Goal: Information Seeking & Learning: Learn about a topic

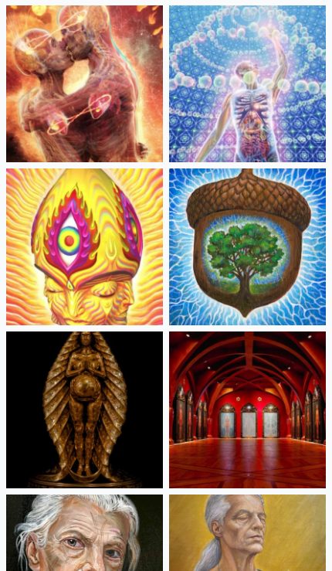
scroll to position [656, 0]
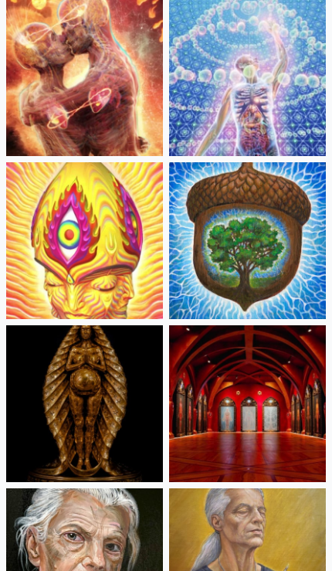
click at [131, 392] on img at bounding box center [84, 403] width 157 height 157
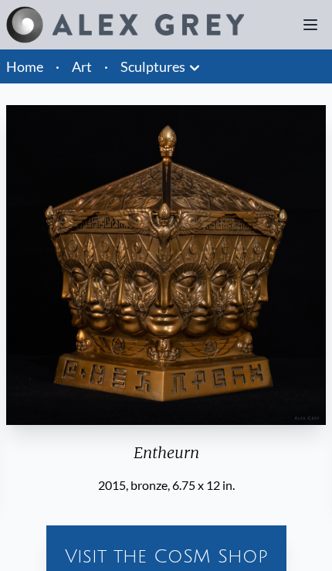
click at [89, 65] on link "Art" at bounding box center [82, 67] width 20 height 22
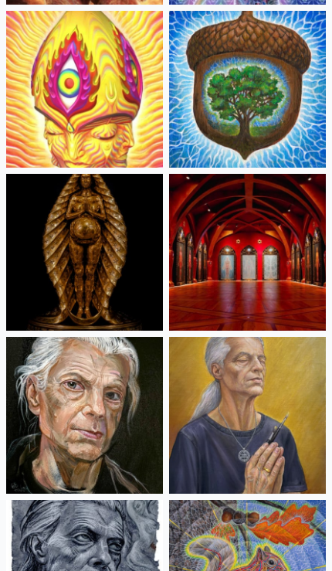
scroll to position [809, 0]
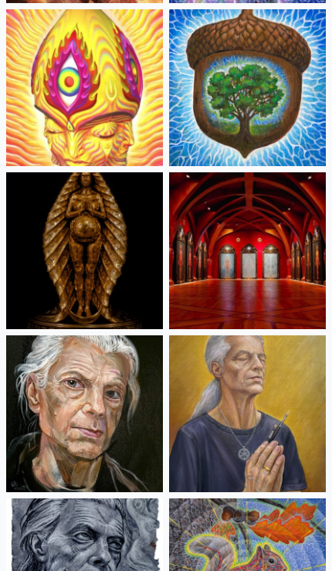
click at [137, 385] on img at bounding box center [84, 413] width 157 height 157
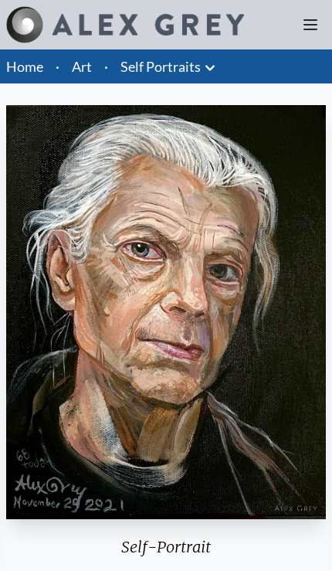
click at [179, 68] on link "Self Portraits" at bounding box center [161, 67] width 80 height 22
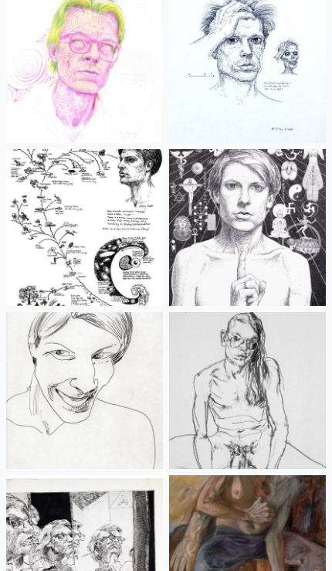
scroll to position [1654, 0]
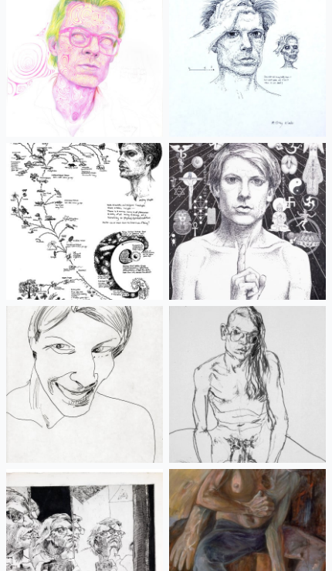
click at [245, 331] on img at bounding box center [247, 384] width 157 height 157
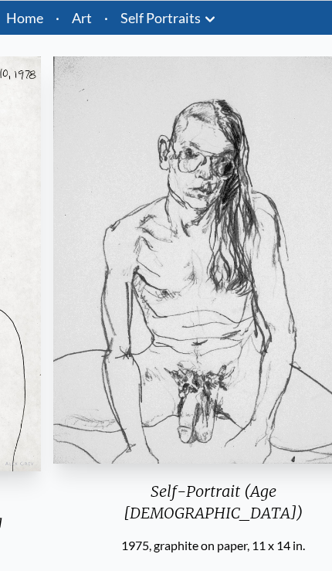
scroll to position [49, 0]
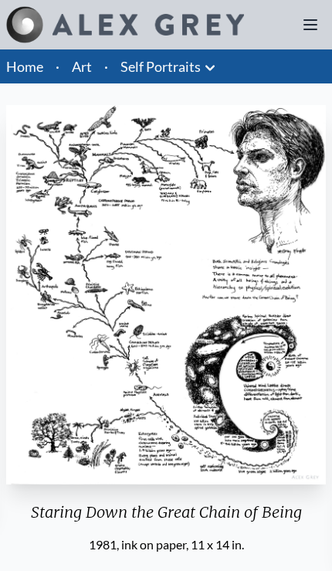
click at [201, 62] on icon at bounding box center [210, 68] width 19 height 19
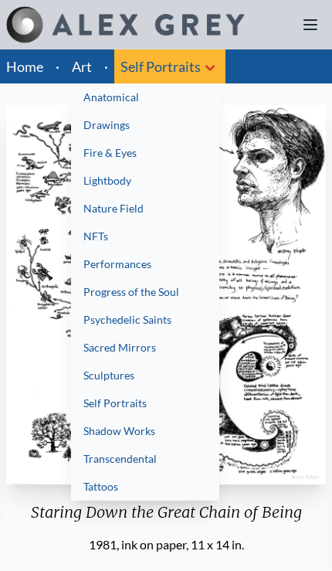
click at [93, 66] on div at bounding box center [166, 285] width 332 height 571
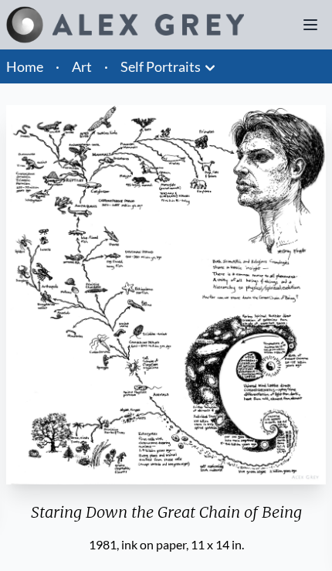
click at [87, 63] on link "Art" at bounding box center [82, 67] width 20 height 22
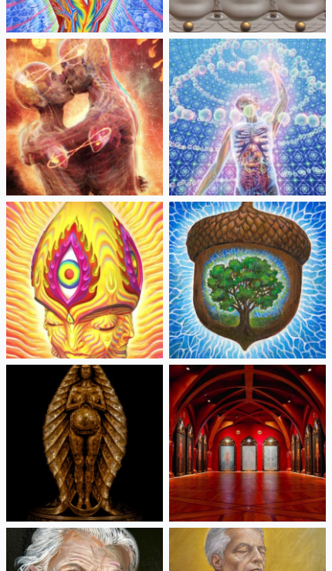
scroll to position [840, 0]
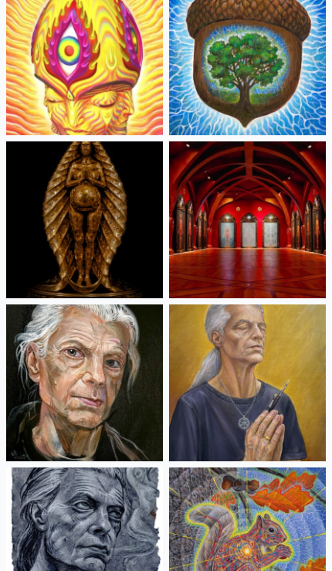
click at [114, 333] on img at bounding box center [84, 382] width 157 height 157
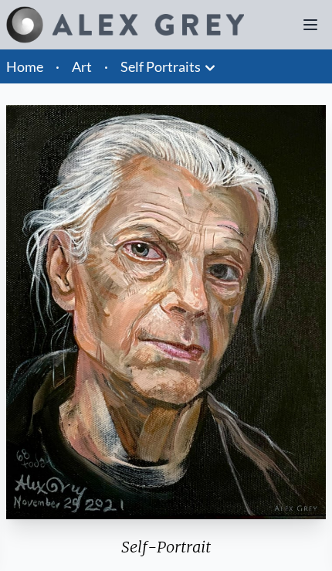
scroll to position [1, 0]
click at [178, 71] on link "Self Portraits" at bounding box center [161, 67] width 80 height 22
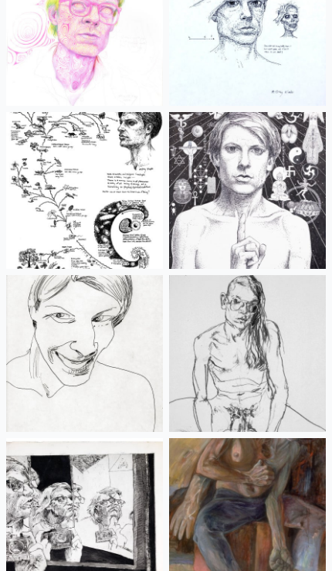
scroll to position [1894, 0]
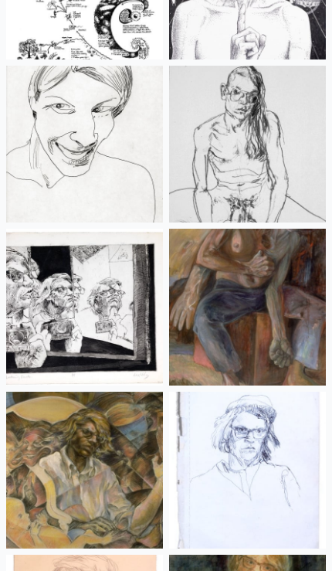
click at [294, 260] on img at bounding box center [247, 307] width 157 height 157
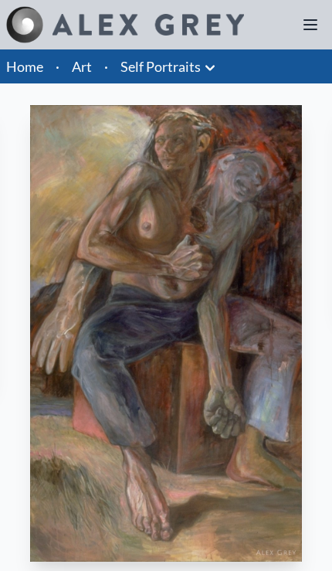
scroll to position [1, 0]
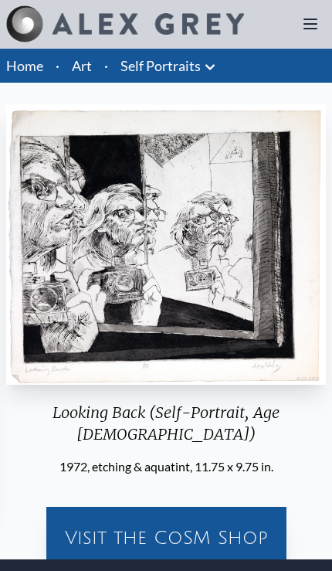
click at [195, 63] on link "Self Portraits" at bounding box center [161, 66] width 80 height 22
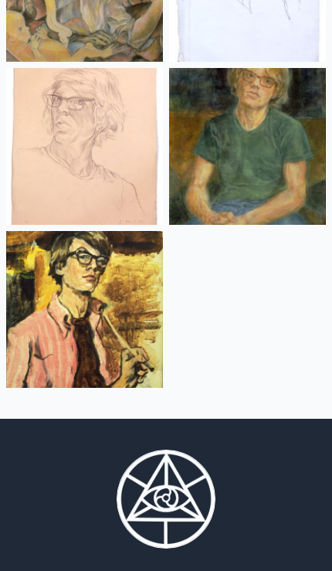
scroll to position [2381, 0]
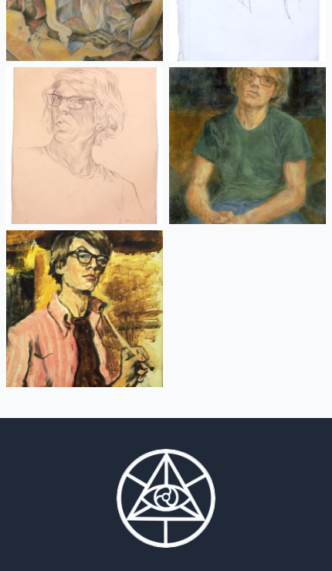
click at [131, 297] on img at bounding box center [84, 308] width 157 height 157
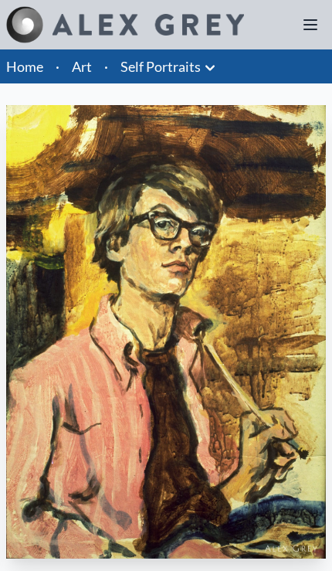
click at [194, 69] on link "Self Portraits" at bounding box center [161, 67] width 80 height 22
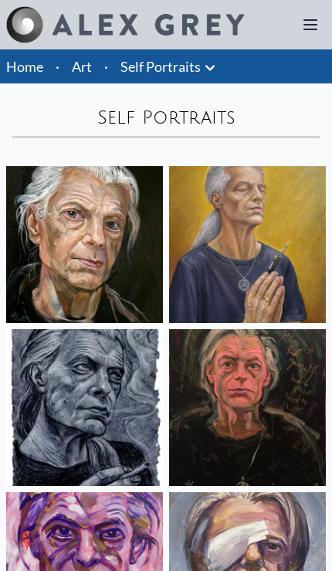
click at [87, 76] on link "Art" at bounding box center [82, 67] width 20 height 22
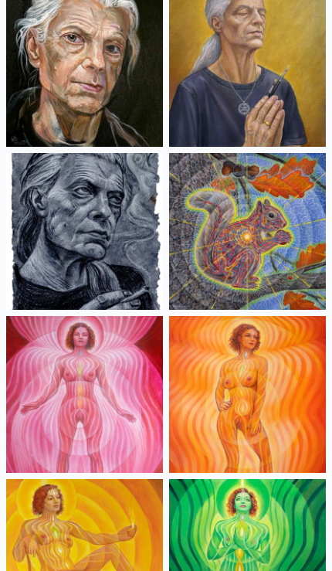
scroll to position [1155, 0]
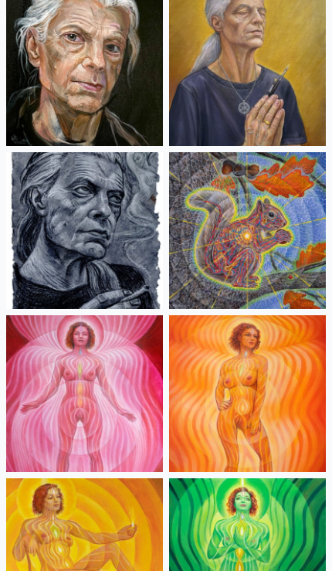
click at [129, 389] on img at bounding box center [84, 393] width 157 height 157
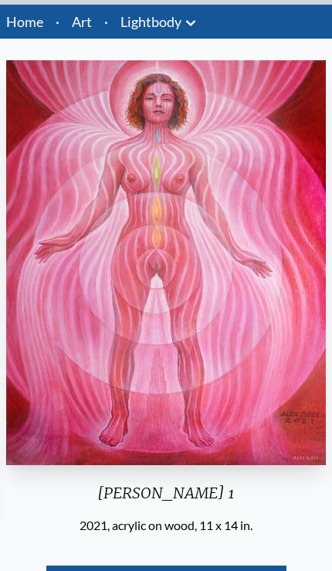
scroll to position [45, 0]
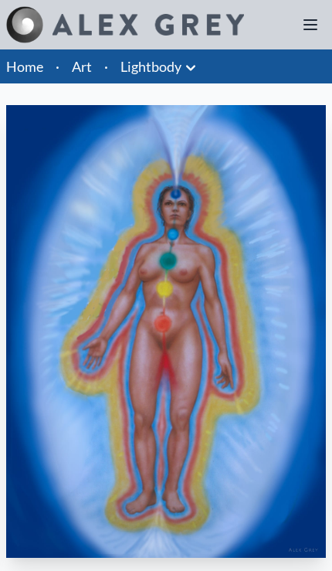
click at [90, 66] on link "Art" at bounding box center [82, 67] width 20 height 22
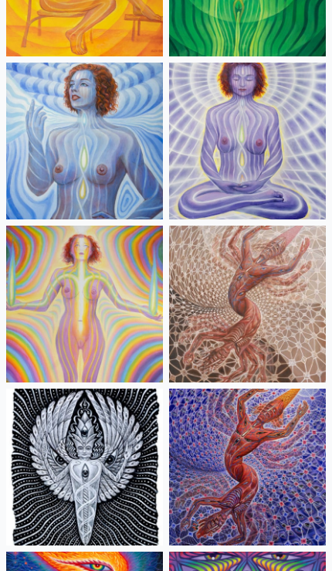
scroll to position [1733, 0]
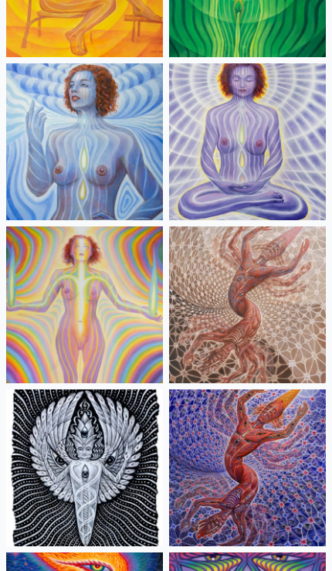
click at [257, 320] on img at bounding box center [247, 304] width 157 height 157
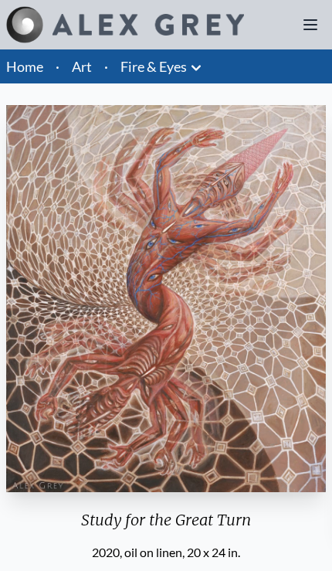
scroll to position [1, 0]
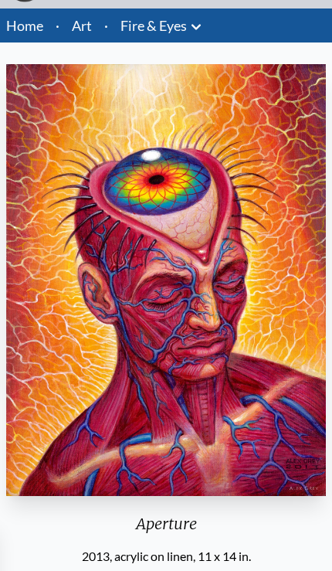
scroll to position [41, 0]
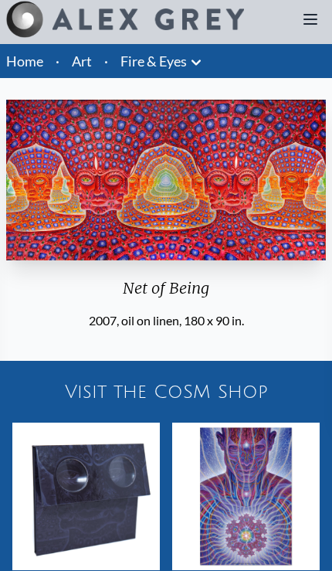
scroll to position [6, 0]
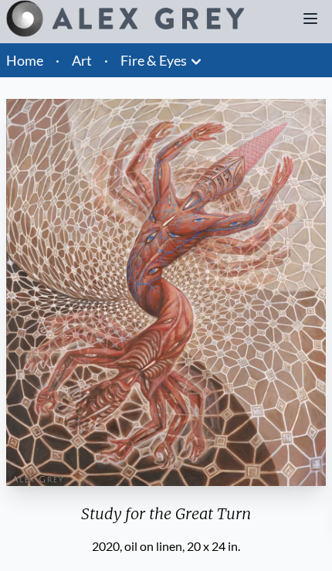
click at [83, 60] on link "Art" at bounding box center [82, 60] width 20 height 22
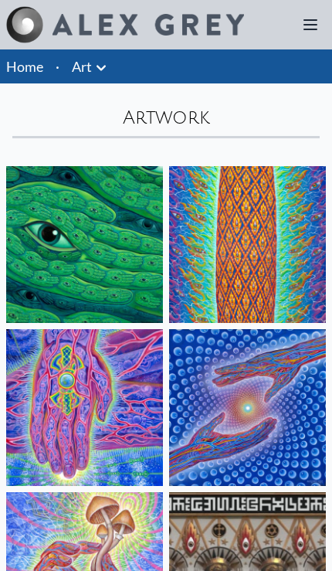
click at [97, 70] on icon at bounding box center [101, 68] width 19 height 19
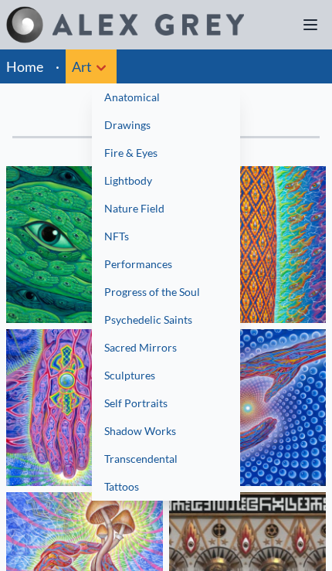
click at [178, 351] on link "Sacred Mirrors" at bounding box center [166, 348] width 148 height 28
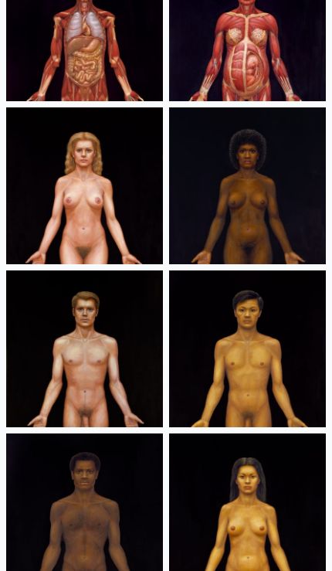
scroll to position [712, 0]
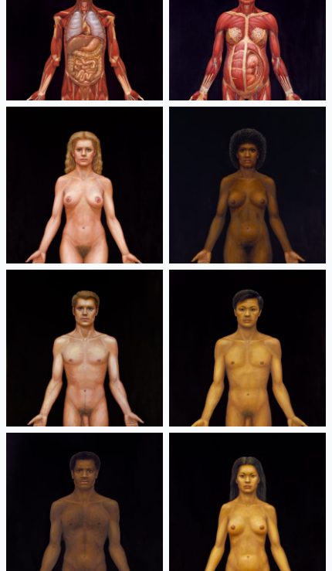
click at [143, 479] on img at bounding box center [84, 511] width 157 height 157
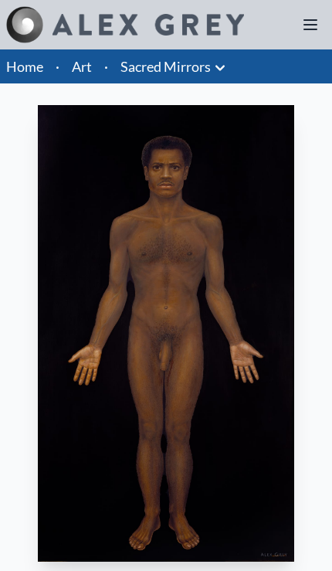
scroll to position [1, 0]
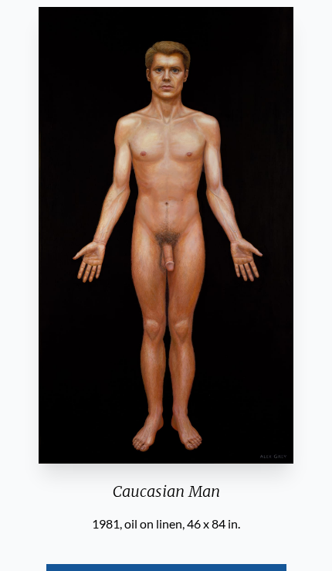
scroll to position [78, 0]
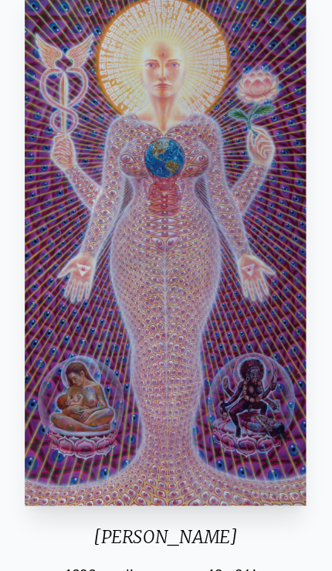
scroll to position [115, 0]
click at [247, 277] on img "21 / 23" at bounding box center [166, 218] width 249 height 457
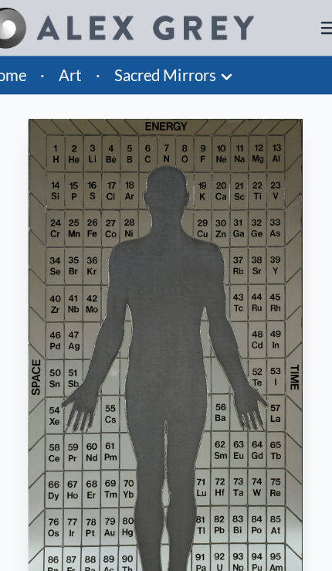
scroll to position [73, 0]
click at [72, 64] on link "Art" at bounding box center [82, 67] width 20 height 22
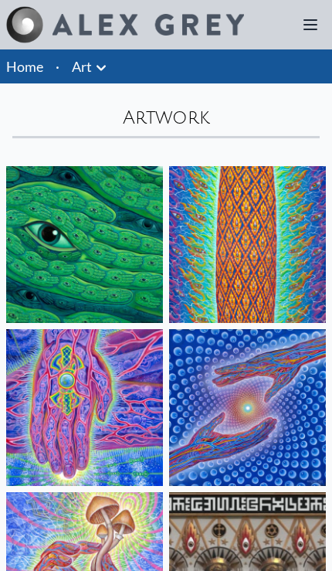
click at [100, 76] on icon at bounding box center [101, 68] width 19 height 19
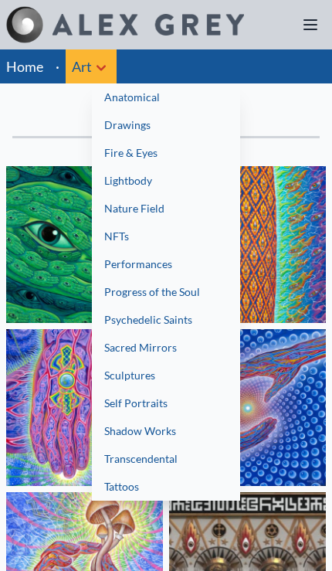
click at [181, 314] on link "Psychedelic Saints" at bounding box center [166, 320] width 148 height 28
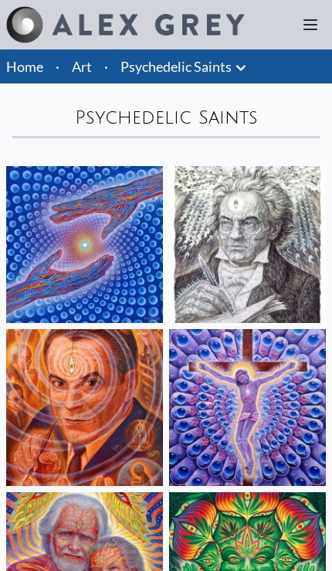
click at [239, 66] on icon at bounding box center [240, 67] width 9 height 5
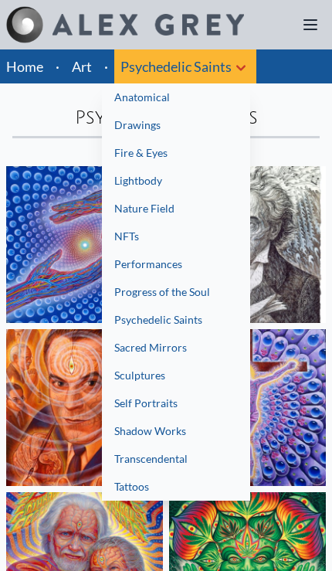
click at [208, 474] on link "Tattoos" at bounding box center [176, 487] width 148 height 28
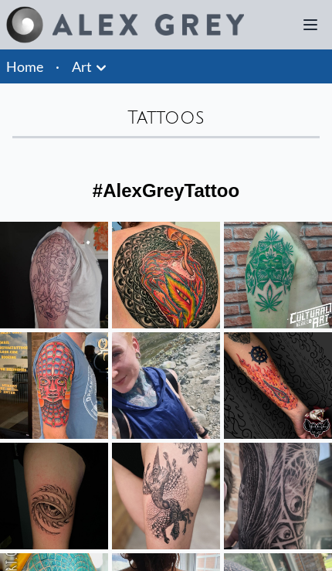
click at [94, 72] on icon at bounding box center [101, 68] width 19 height 19
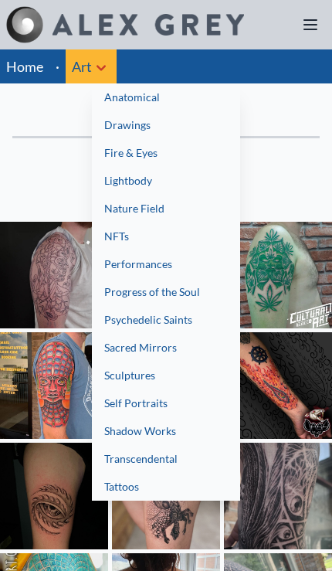
click at [145, 380] on link "Sculptures" at bounding box center [166, 376] width 148 height 28
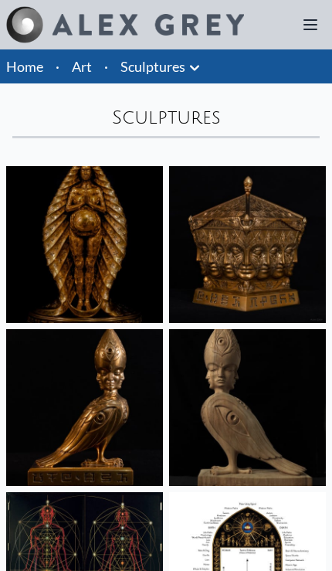
click at [176, 71] on link "Sculptures" at bounding box center [153, 67] width 65 height 22
click at [176, 70] on link "Sculptures" at bounding box center [153, 67] width 65 height 22
click at [188, 67] on icon at bounding box center [194, 68] width 19 height 19
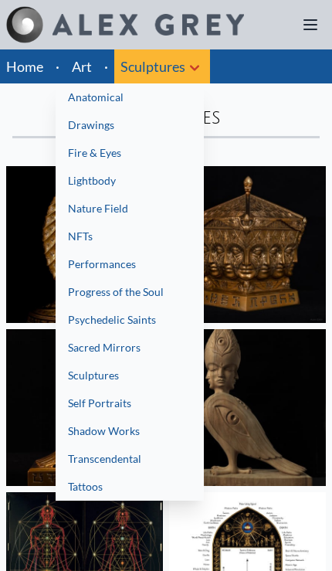
click at [140, 262] on link "Performances" at bounding box center [130, 264] width 148 height 28
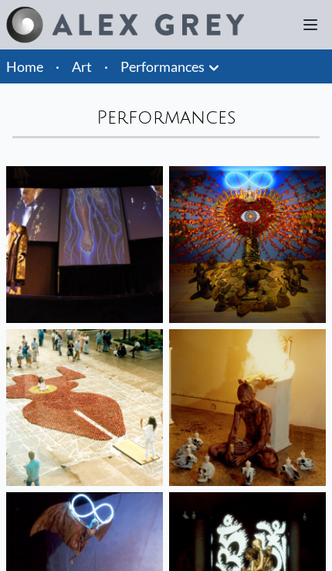
click at [236, 379] on img at bounding box center [247, 407] width 157 height 157
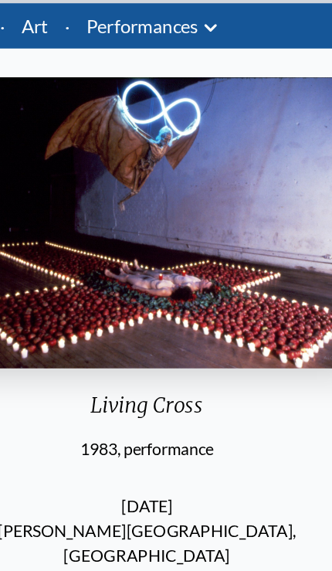
scroll to position [47, 0]
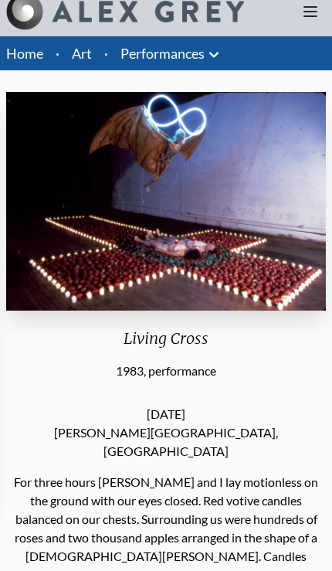
scroll to position [13, 0]
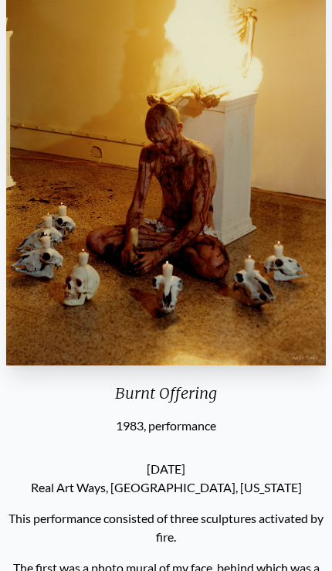
scroll to position [173, 0]
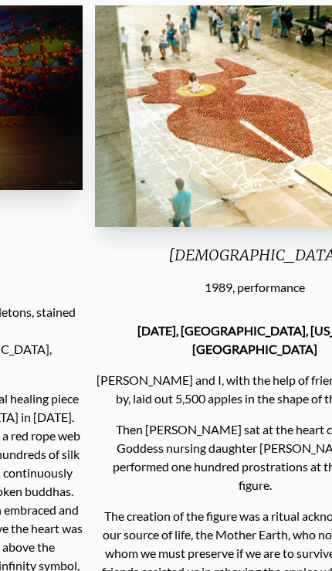
scroll to position [100, 0]
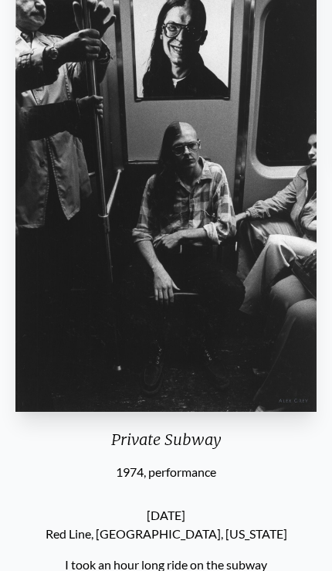
scroll to position [150, 0]
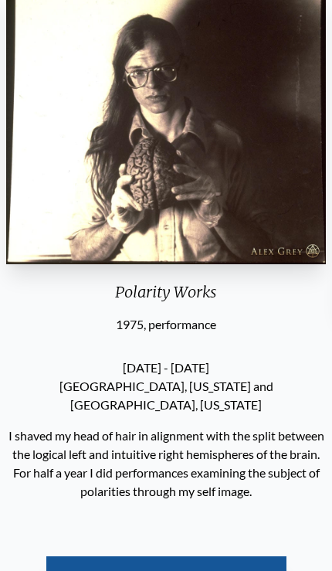
scroll to position [114, 0]
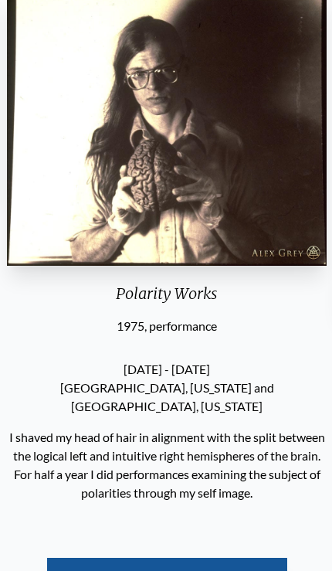
click at [121, 49] on img "17 / 19" at bounding box center [167, 128] width 320 height 275
click at [182, 56] on img "17 / 19" at bounding box center [167, 128] width 320 height 275
click at [263, 147] on img "17 / 19" at bounding box center [167, 128] width 320 height 275
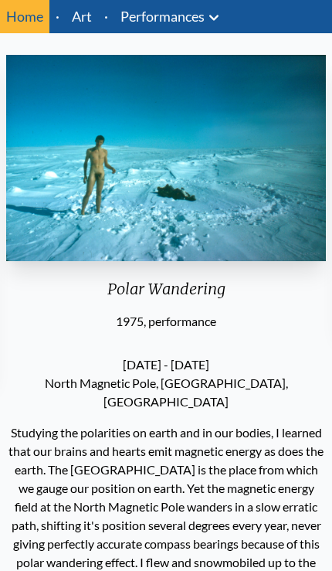
scroll to position [66, 0]
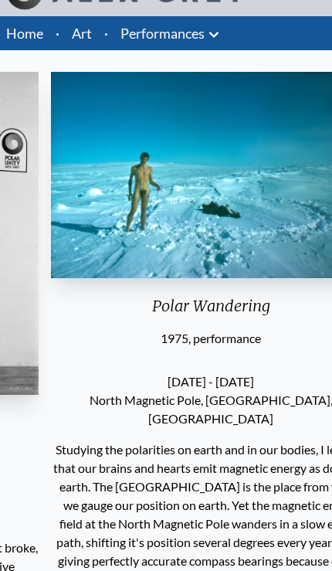
scroll to position [33, 0]
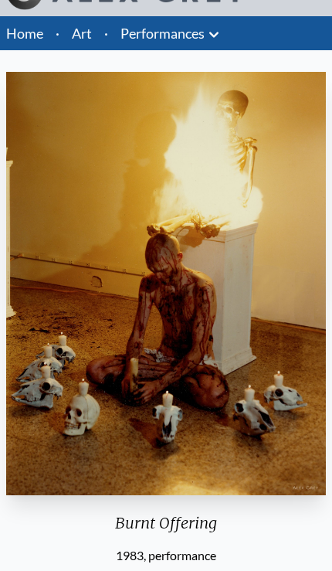
click at [216, 35] on icon at bounding box center [213, 34] width 9 height 5
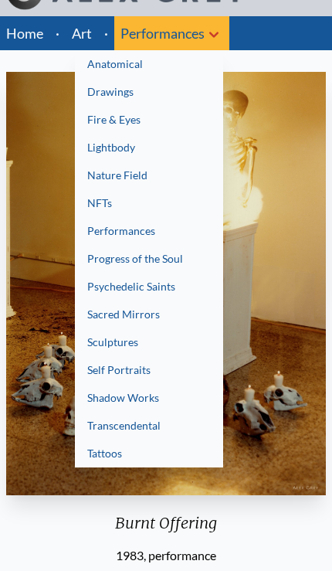
click at [185, 258] on link "Progress of the Soul" at bounding box center [149, 259] width 148 height 28
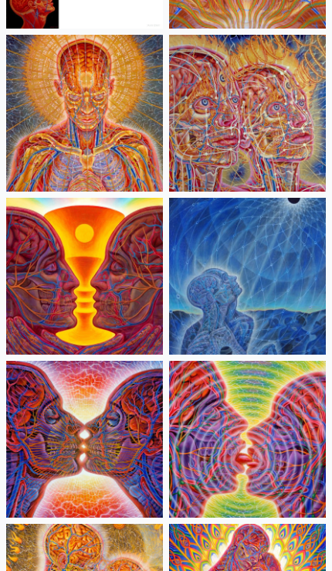
scroll to position [457, 0]
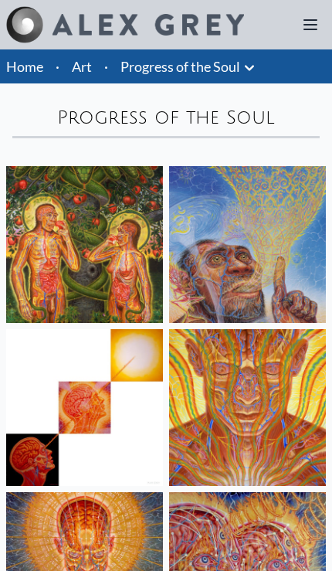
scroll to position [542, 0]
